Goal: Navigation & Orientation: Find specific page/section

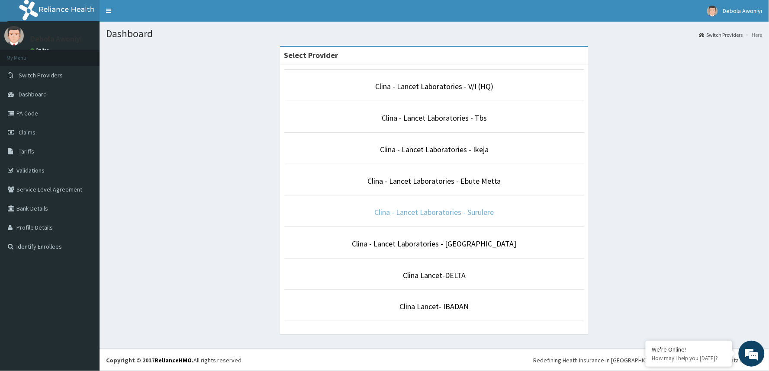
click at [453, 215] on link "Clina - Lancet Laboratories - Surulere" at bounding box center [434, 212] width 119 height 10
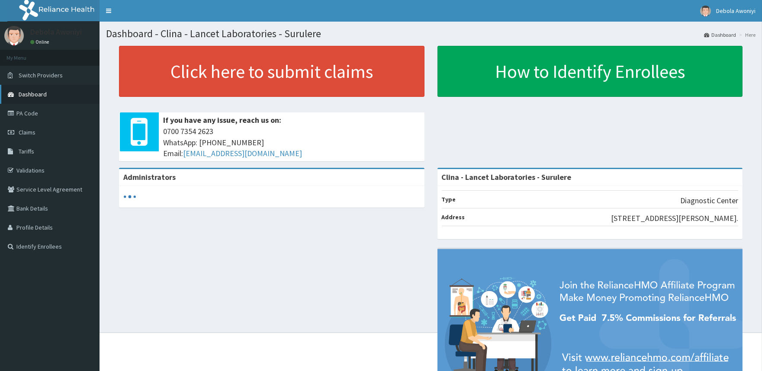
click at [42, 102] on link "Dashboard" at bounding box center [50, 94] width 100 height 19
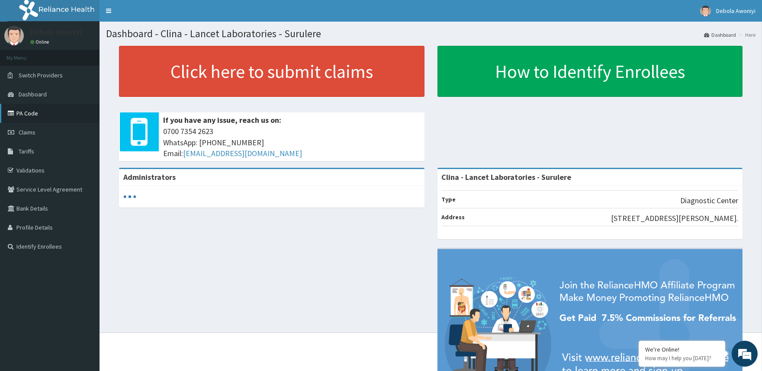
click at [42, 113] on link "PA Code" at bounding box center [50, 113] width 100 height 19
